Goal: Transaction & Acquisition: Purchase product/service

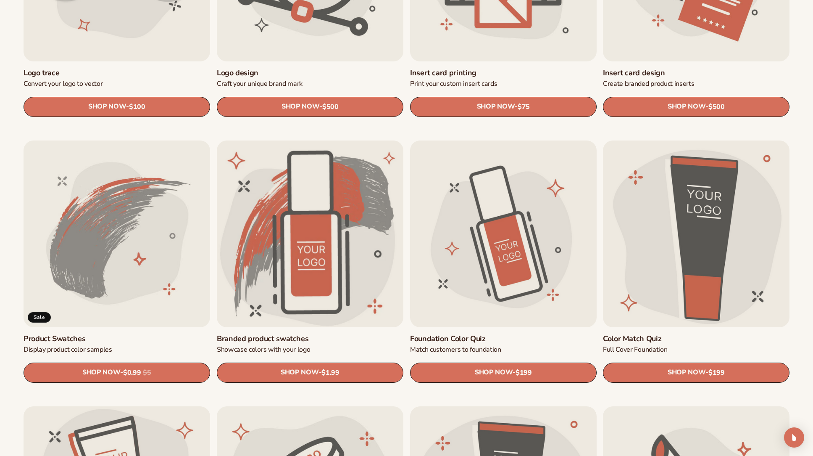
scroll to position [422, 0]
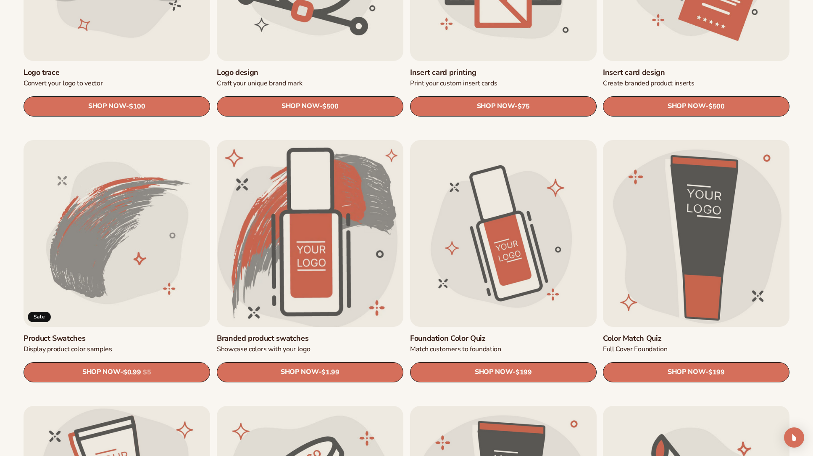
click at [316, 333] on link "Branded product swatches" at bounding box center [310, 338] width 187 height 10
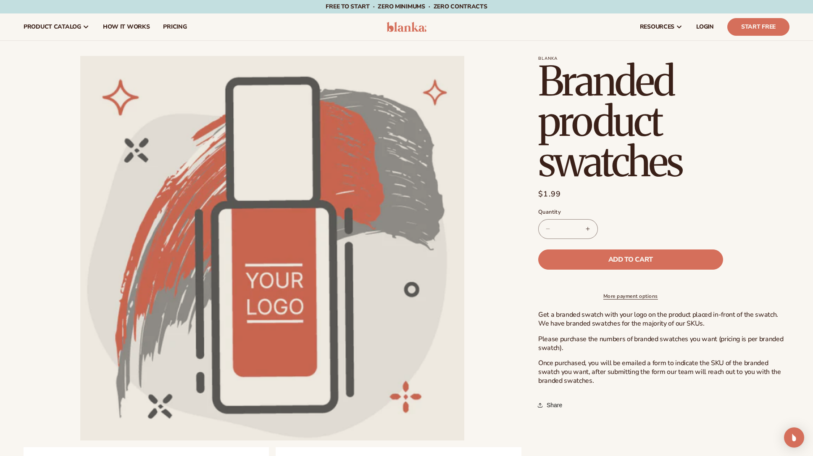
drag, startPoint x: 582, startPoint y: 322, endPoint x: 693, endPoint y: 356, distance: 116.3
click at [693, 356] on div "Get a branded swatch with your logo on the product placed in-front of the swatc…" at bounding box center [663, 347] width 251 height 75
click at [691, 352] on p "Please purchase the numbers of branded swatches you want (pricing is per brande…" at bounding box center [663, 344] width 251 height 18
